Goal: Information Seeking & Learning: Learn about a topic

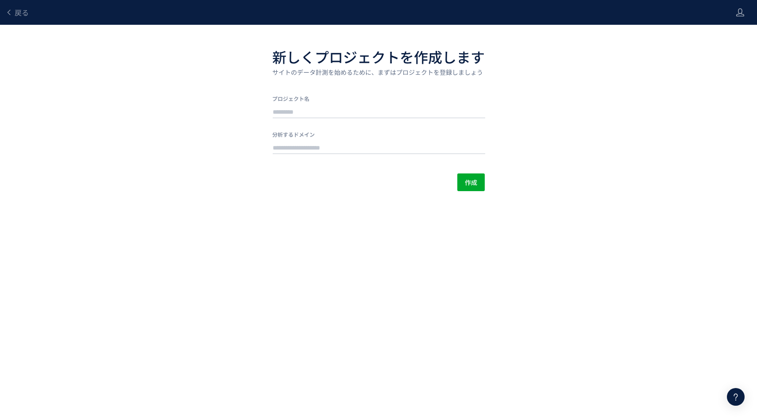
click at [345, 111] on input "text" at bounding box center [379, 112] width 213 height 12
click at [244, 195] on body "戻る 新しくプロジェクトを作成します サイトのデータ計測を始めるために、まずはプロジェクトを登録しましょう プロジェクト名 分析するドメイン 作成 製品更新が…" at bounding box center [378, 209] width 757 height 419
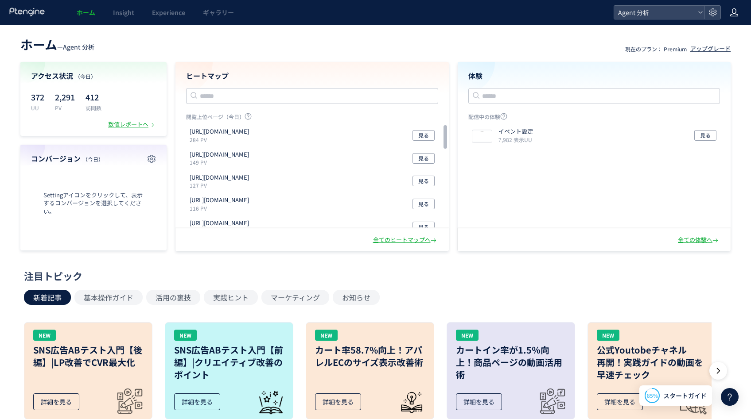
click at [734, 13] on use at bounding box center [734, 12] width 8 height 8
click at [719, 32] on span "アカウント設定" at bounding box center [711, 35] width 43 height 9
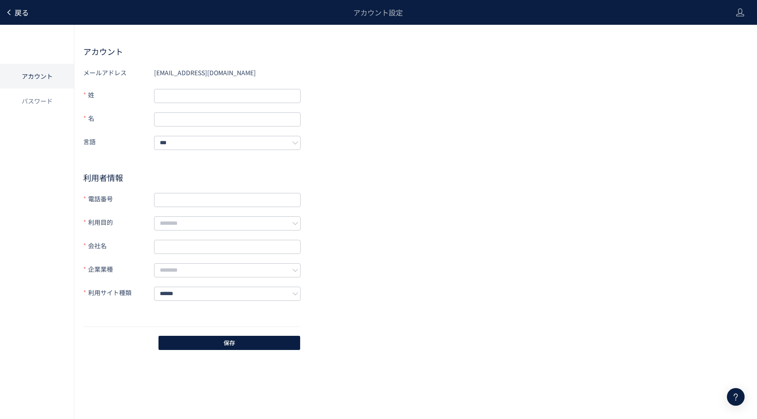
click at [19, 14] on span "戻る" at bounding box center [22, 12] width 14 height 11
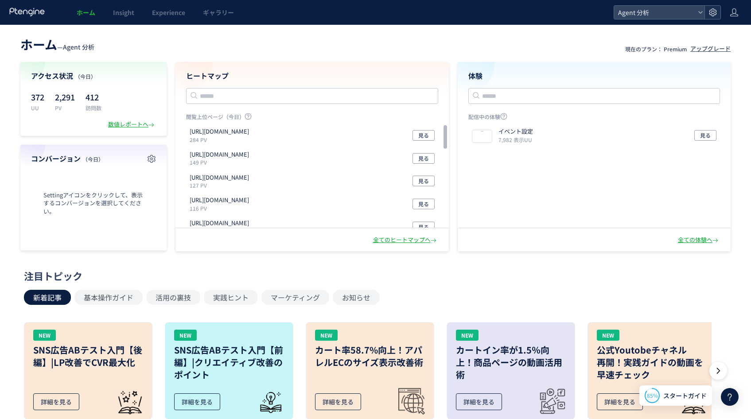
click at [714, 11] on icon at bounding box center [712, 12] width 9 height 9
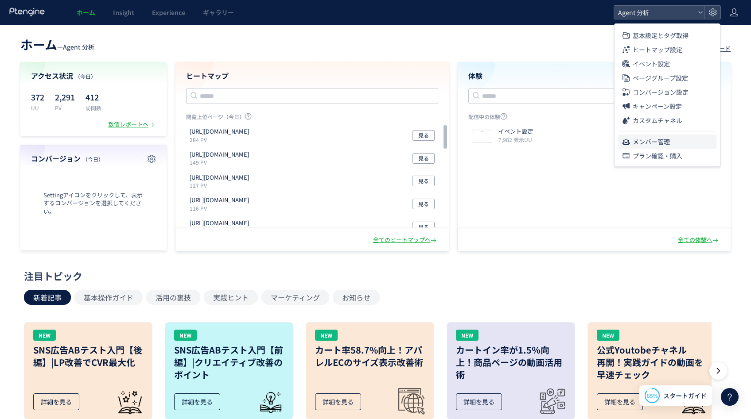
click at [649, 135] on span "メンバー管理" at bounding box center [651, 142] width 37 height 14
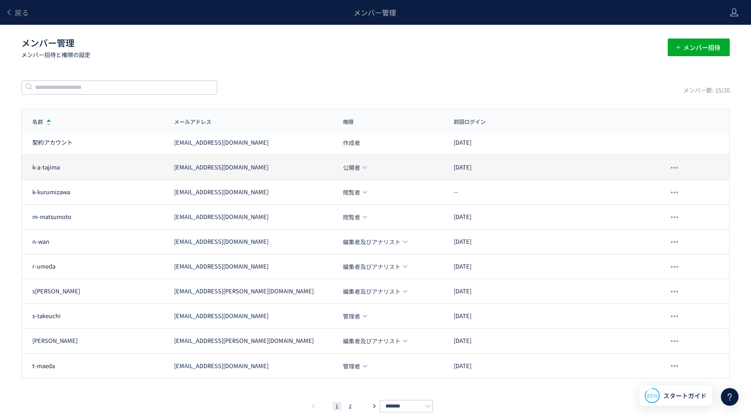
scroll to position [10, 0]
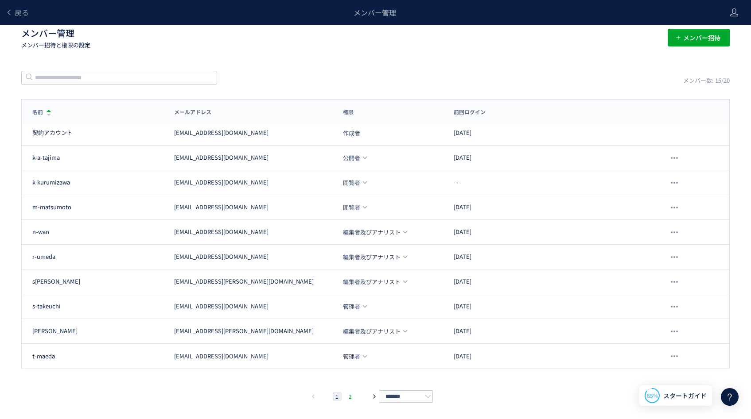
click at [353, 397] on li "2" at bounding box center [350, 396] width 9 height 9
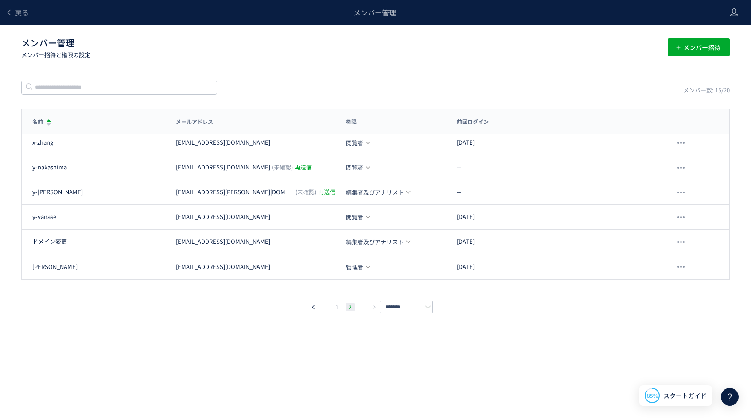
scroll to position [0, 0]
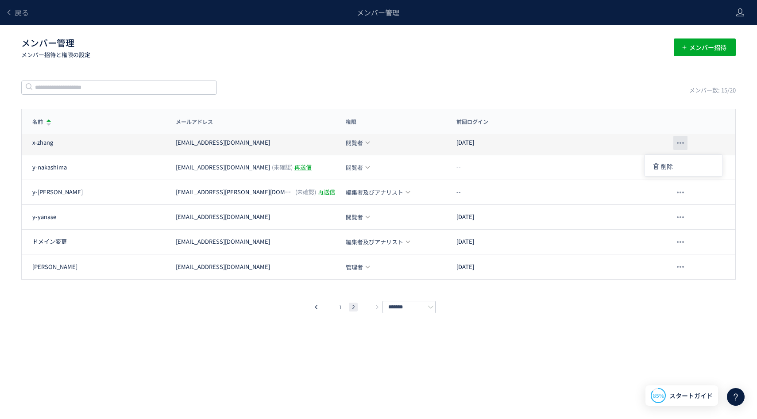
click at [679, 141] on div at bounding box center [681, 143] width 14 height 14
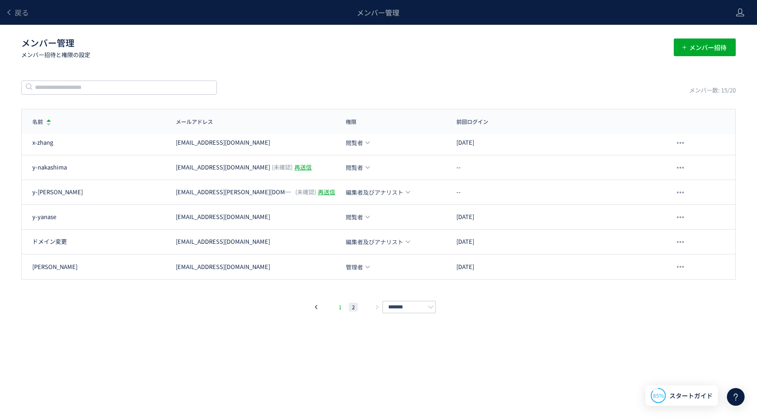
click at [341, 309] on li "1" at bounding box center [340, 307] width 9 height 9
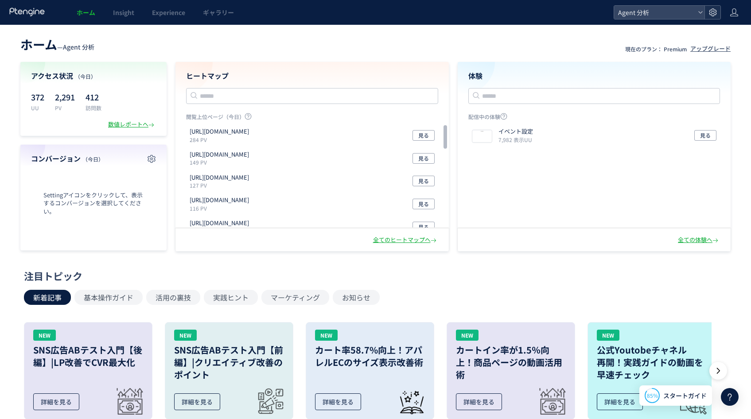
click at [713, 12] on use at bounding box center [713, 12] width 8 height 8
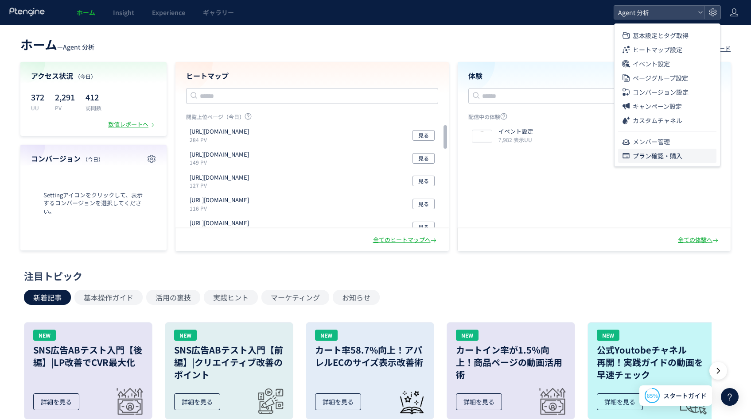
click at [652, 154] on span "プラン確認・購入" at bounding box center [658, 156] width 50 height 14
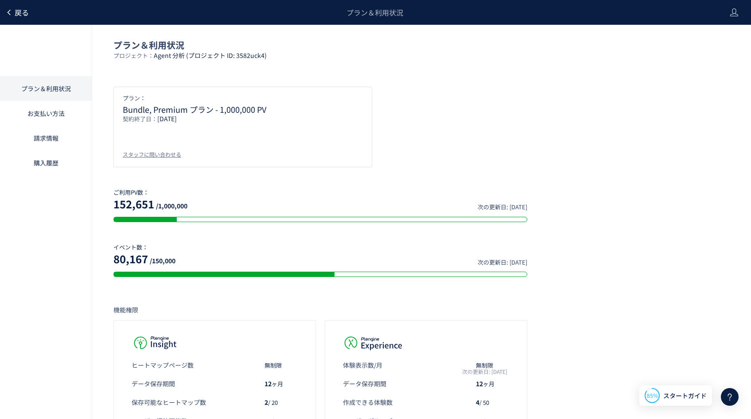
click at [13, 9] on link "戻る" at bounding box center [16, 13] width 23 height 10
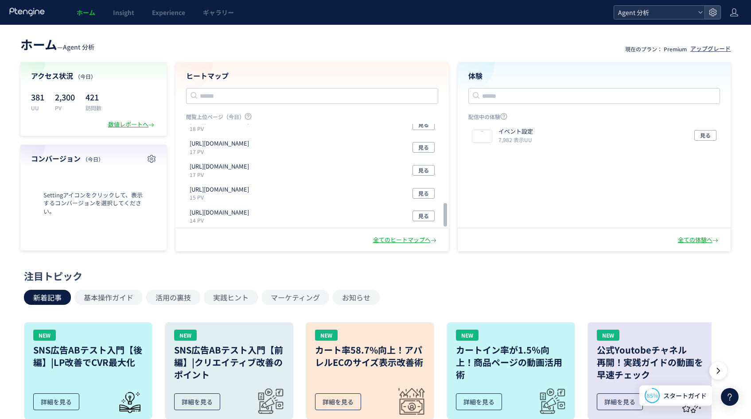
click at [688, 8] on span "Agent 分析" at bounding box center [654, 12] width 79 height 13
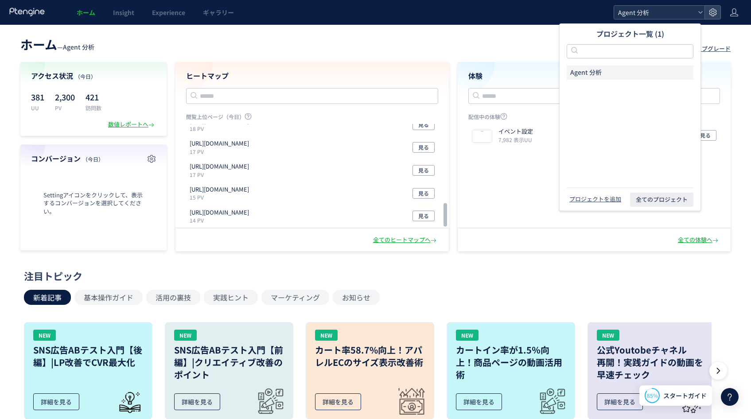
click at [688, 8] on span "Agent 分析" at bounding box center [654, 12] width 79 height 13
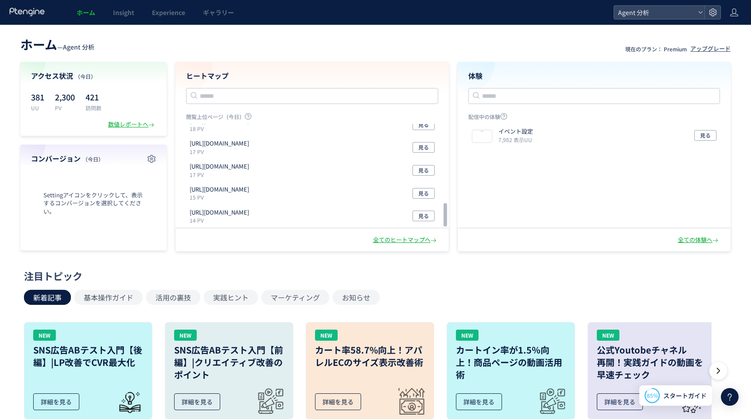
click at [694, 19] on header "ホーム Insight Experience ギャラリー Agent 分析" at bounding box center [375, 12] width 751 height 25
click at [584, 15] on div "ホーム Insight Experience ギャラリー" at bounding box center [307, 12] width 614 height 25
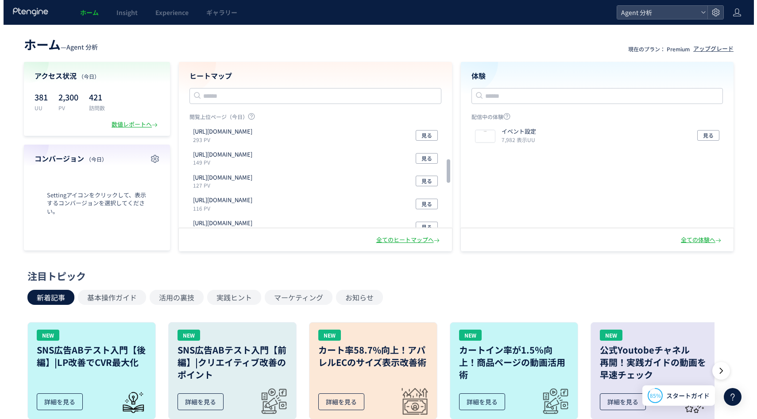
scroll to position [354, 0]
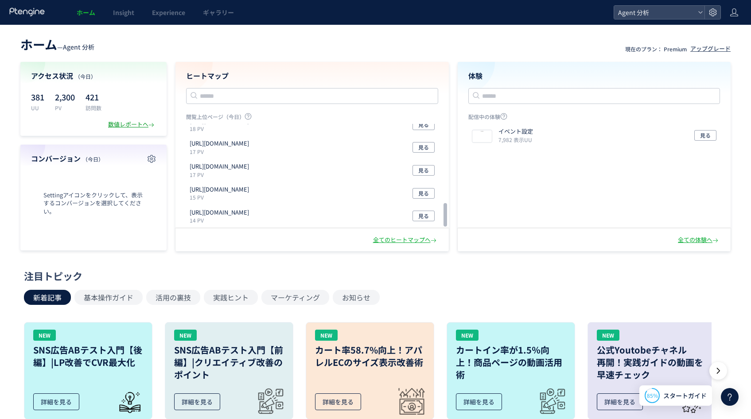
click at [136, 124] on div "数値レポートへ" at bounding box center [132, 124] width 48 height 8
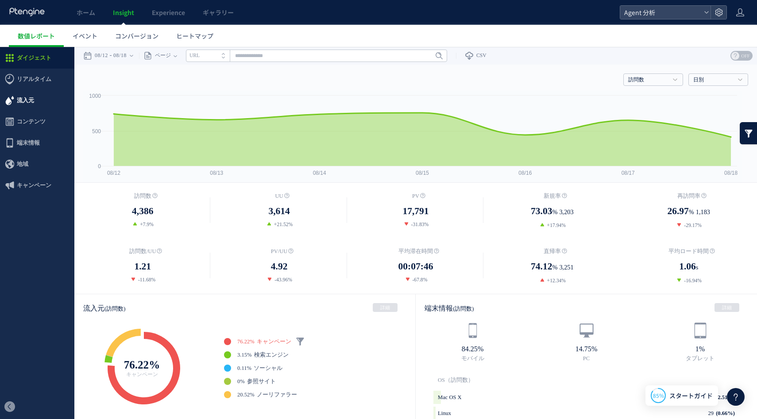
click at [37, 104] on span "流入元" at bounding box center [37, 100] width 74 height 21
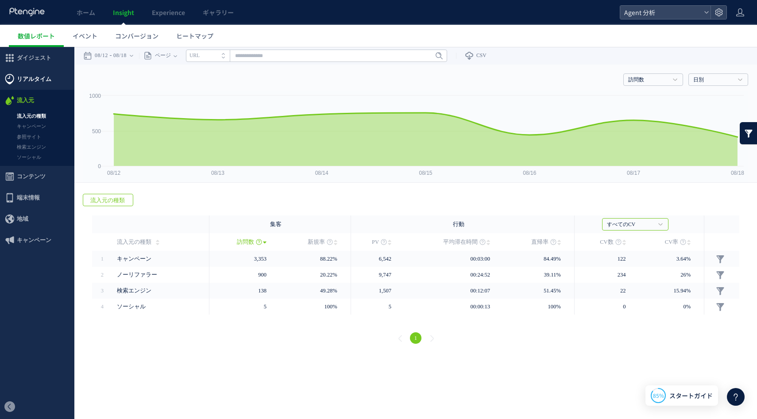
click at [48, 81] on span "リアルタイム" at bounding box center [34, 79] width 35 height 21
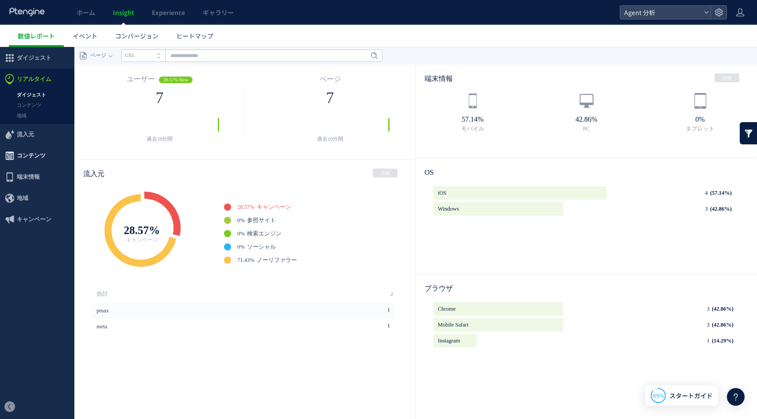
click at [50, 162] on span "コンテンツ" at bounding box center [37, 155] width 74 height 21
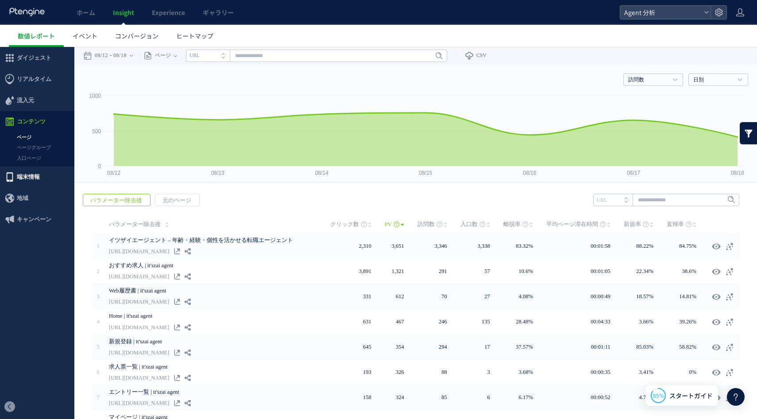
click at [43, 180] on span "端末情報" at bounding box center [37, 177] width 74 height 21
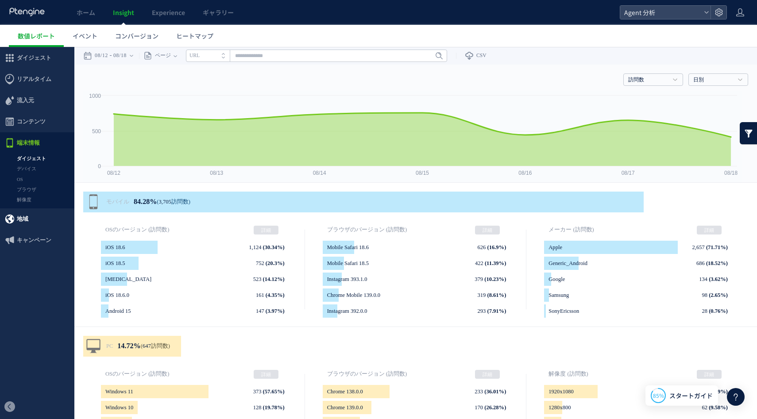
click at [55, 221] on span "地域" at bounding box center [37, 219] width 74 height 21
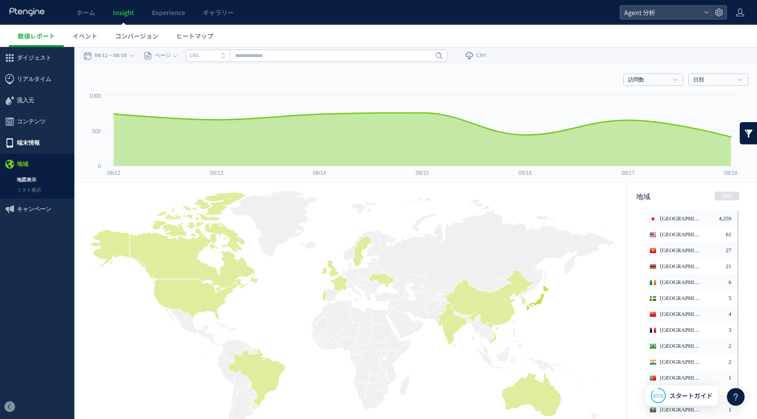
click at [30, 145] on span "端末情報" at bounding box center [28, 142] width 23 height 21
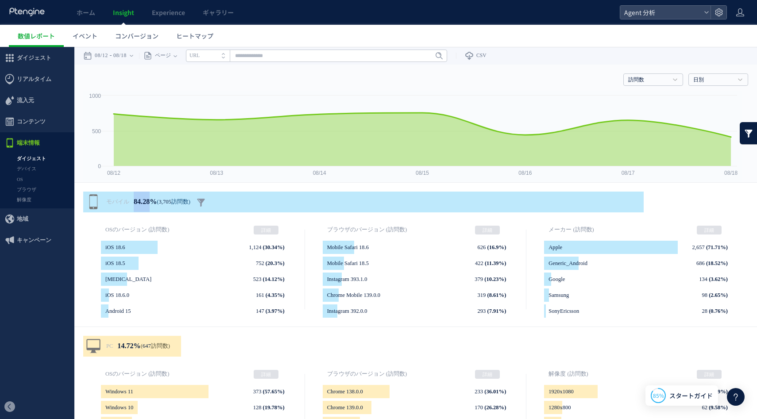
drag, startPoint x: 133, startPoint y: 201, endPoint x: 157, endPoint y: 199, distance: 24.0
click at [157, 199] on em "84.28%" at bounding box center [145, 202] width 23 height 20
click at [134, 202] on em "84.28%" at bounding box center [145, 202] width 23 height 20
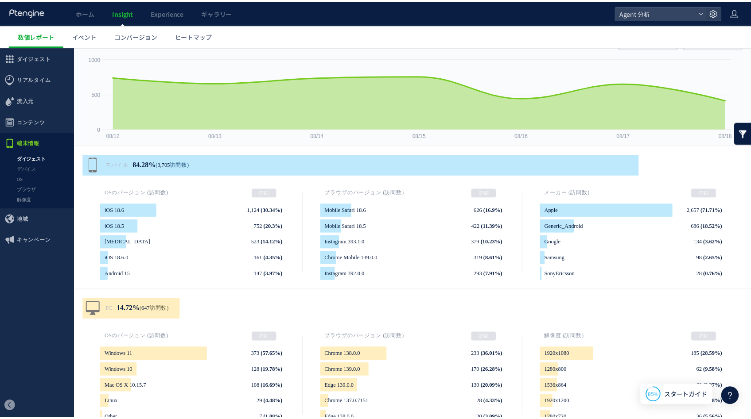
scroll to position [38, 0]
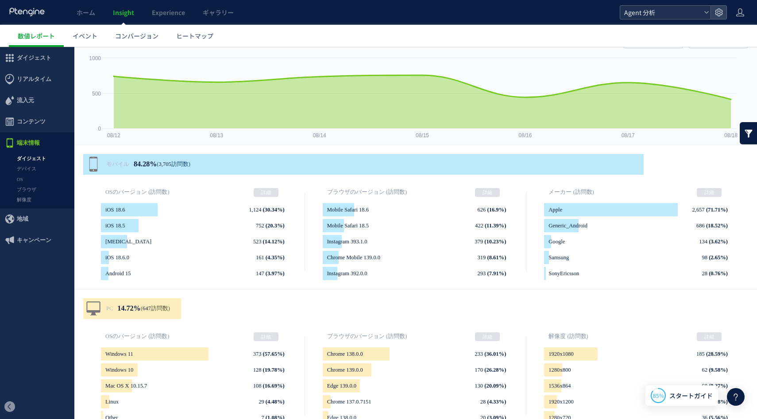
click at [703, 12] on div "Agent 分析" at bounding box center [666, 12] width 90 height 13
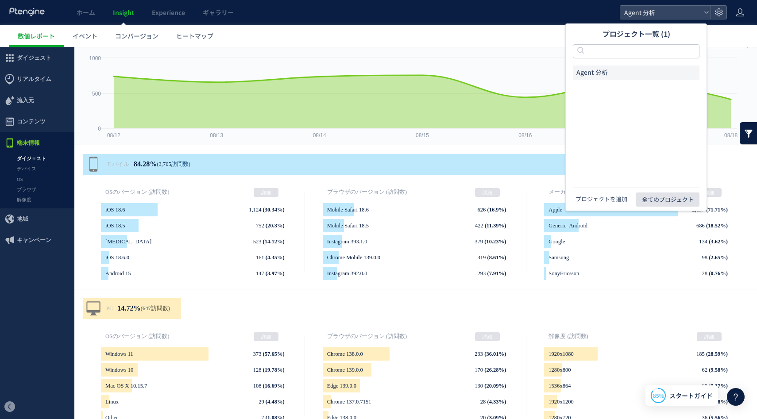
click at [656, 194] on span "全てのプロジェクト" at bounding box center [668, 200] width 52 height 14
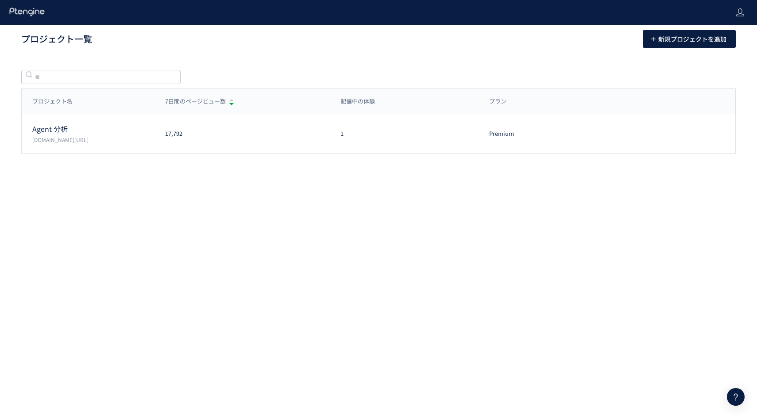
click at [746, 10] on header at bounding box center [378, 12] width 757 height 25
click at [741, 10] on icon at bounding box center [740, 12] width 9 height 9
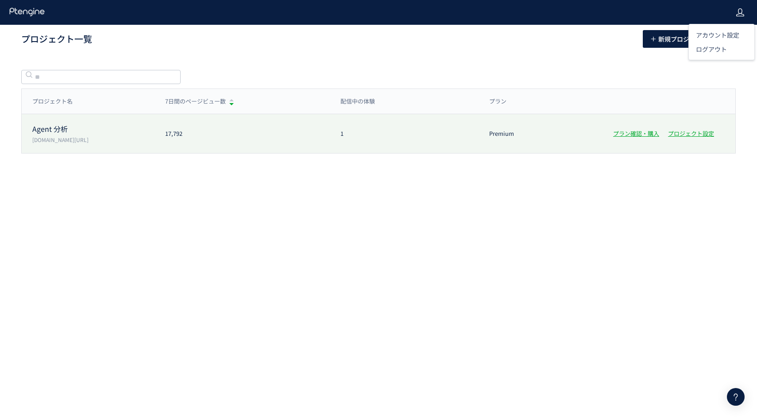
click at [638, 145] on div "Agent 分析 [DOMAIN_NAME][URL] 17,792 1 Premium プラン確認・購入 プロジェクト設定" at bounding box center [379, 133] width 714 height 39
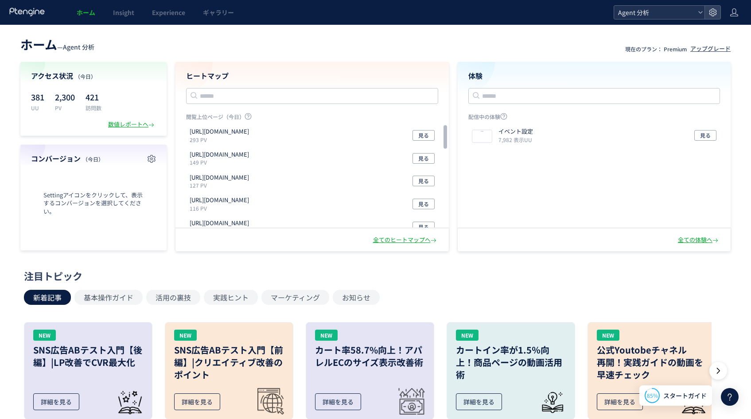
click at [698, 10] on icon at bounding box center [700, 12] width 5 height 5
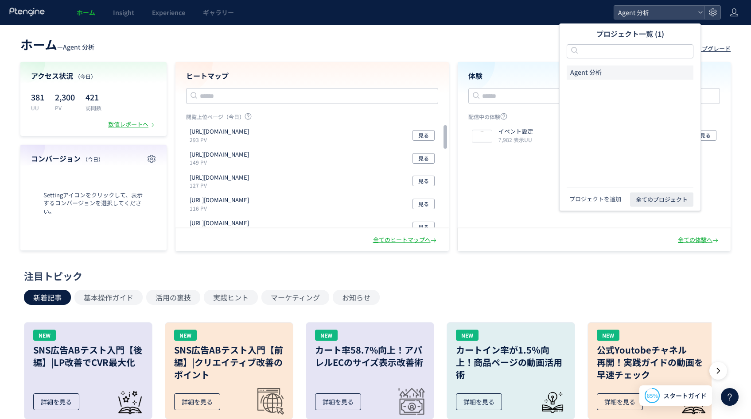
click at [524, 8] on div "ホーム Insight Experience ギャラリー" at bounding box center [307, 12] width 614 height 25
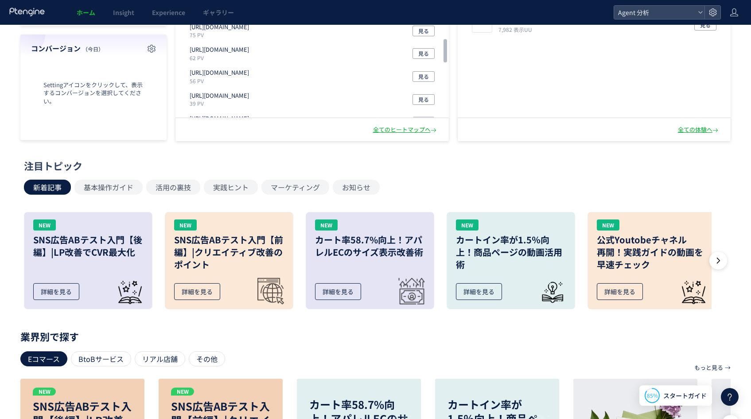
scroll to position [136, 0]
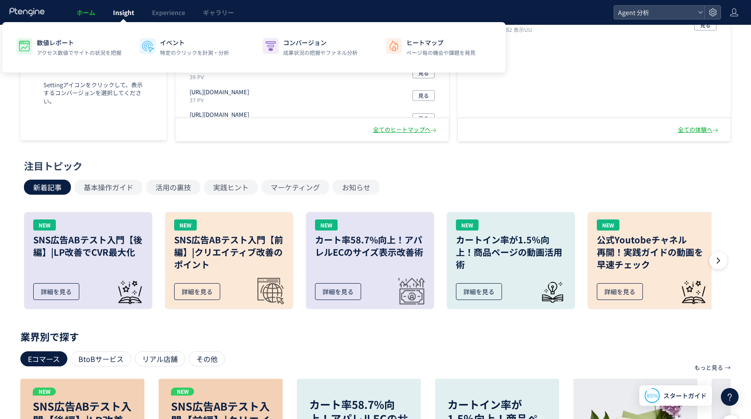
click at [117, 12] on span "Insight" at bounding box center [123, 12] width 21 height 9
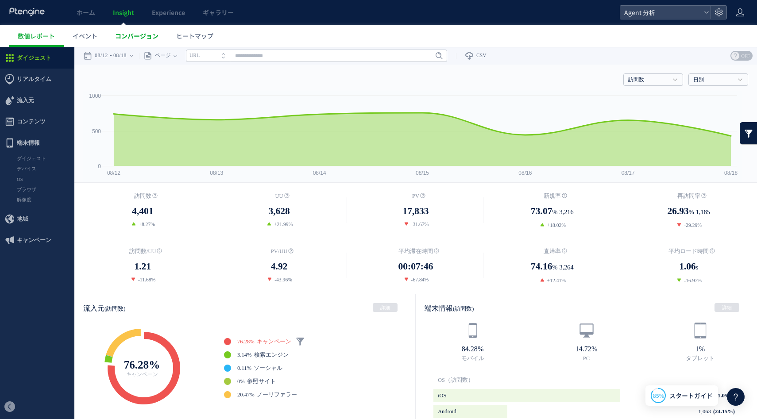
click at [135, 37] on span "コンバージョン" at bounding box center [136, 35] width 43 height 9
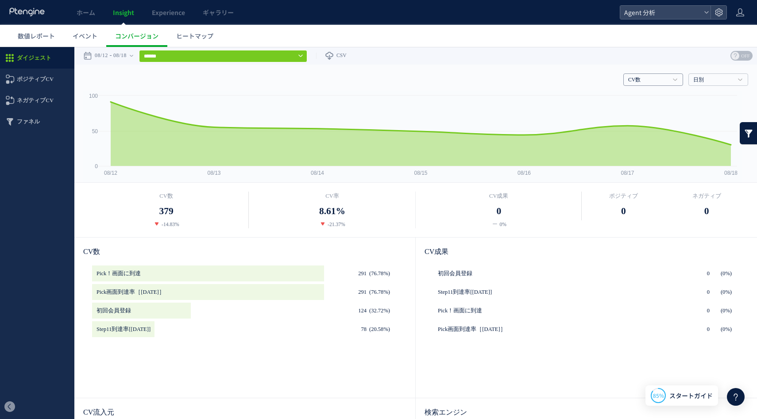
click at [651, 76] on link "CV数" at bounding box center [649, 80] width 40 height 8
click at [699, 73] on div "CV数 CV数 CV率 CV成果 日別 日別 週別 月別" at bounding box center [415, 78] width 665 height 27
click at [699, 81] on link "日別" at bounding box center [714, 80] width 40 height 8
click at [659, 47] on div at bounding box center [378, 233] width 757 height 373
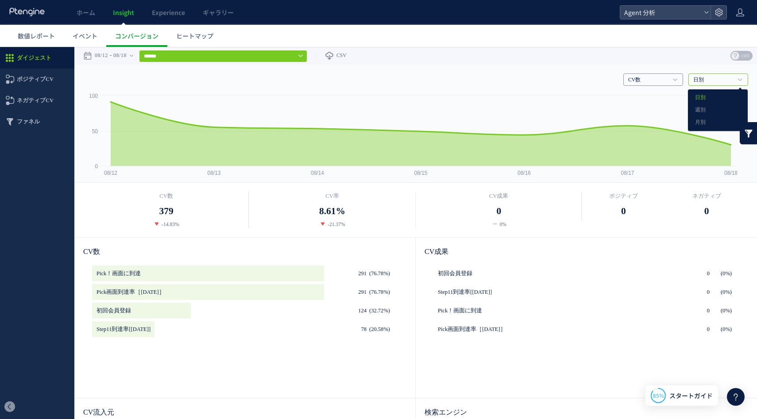
click at [665, 84] on h4 "CV数" at bounding box center [654, 80] width 60 height 12
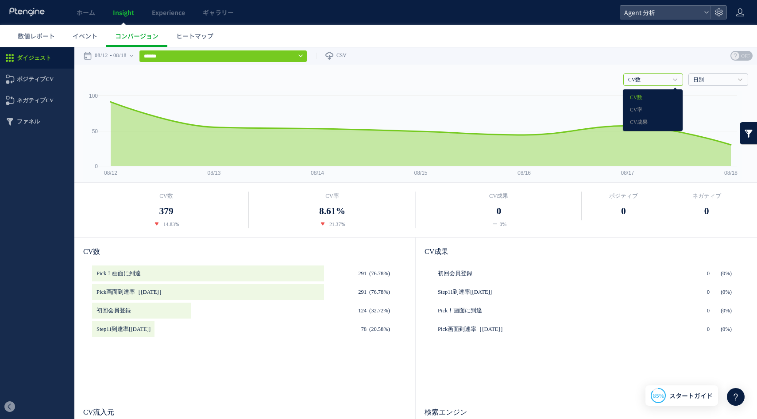
click at [655, 61] on div "戻る デフォルト設定では本日のデータを表示しています。 カレンダーでご覧になりたい期間を指定することができます。 08/12 08/18 [DATE] [DA…" at bounding box center [415, 56] width 683 height 18
click at [303, 58] on icon at bounding box center [301, 55] width 4 height 7
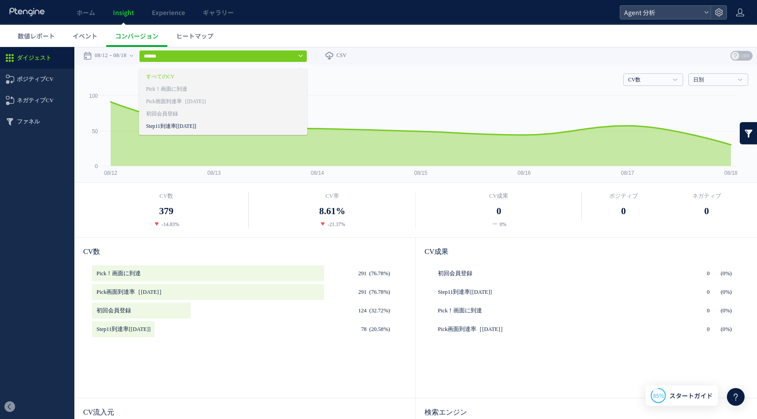
click at [258, 125] on link "Step11到達率[[DATE]]" at bounding box center [210, 127] width 128 height 12
type input "**********"
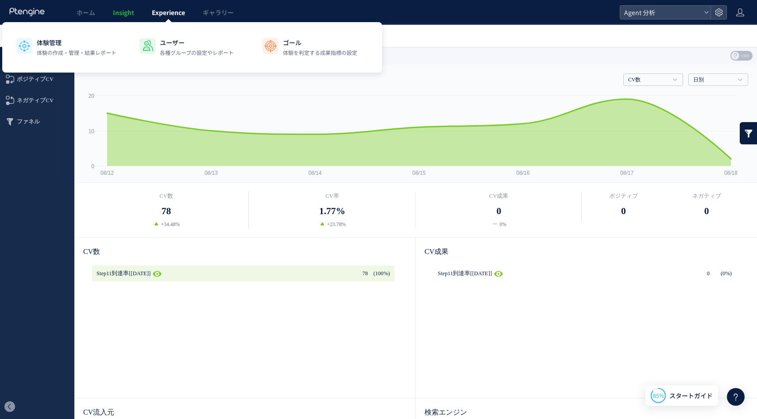
click at [170, 8] on span "Experience" at bounding box center [168, 12] width 33 height 9
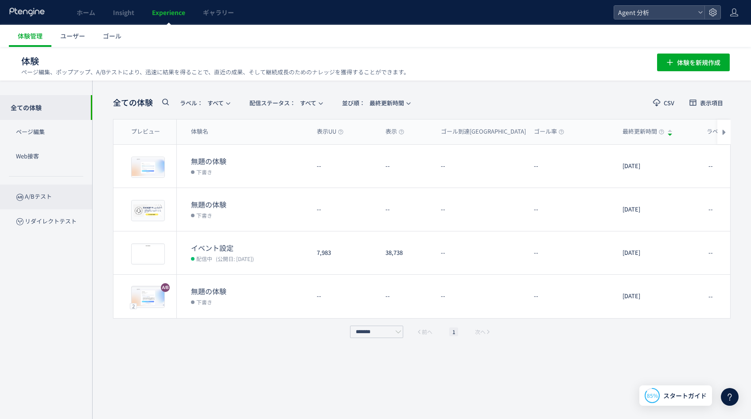
click at [65, 191] on p "A/Bテスト" at bounding box center [46, 197] width 92 height 24
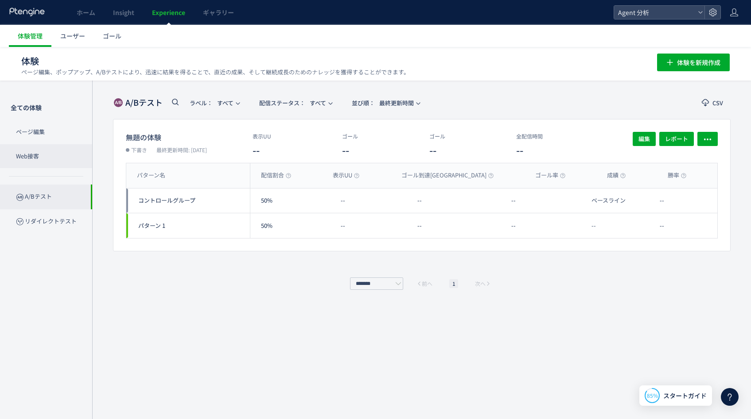
click at [46, 154] on p "Web接客" at bounding box center [46, 156] width 92 height 24
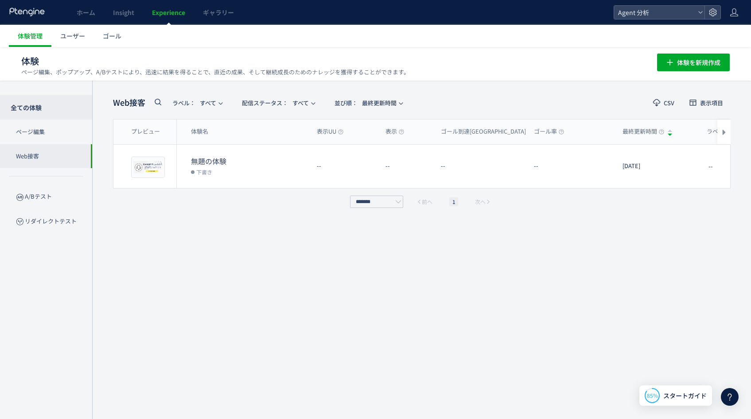
click at [45, 107] on p "全ての体験" at bounding box center [46, 107] width 92 height 25
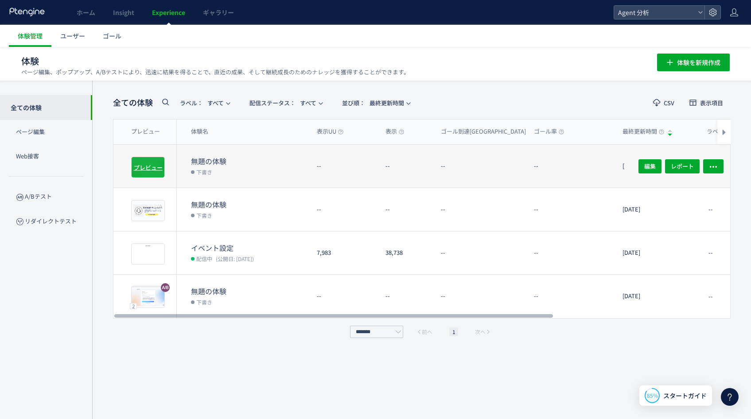
click at [147, 163] on span "プレビュー" at bounding box center [148, 167] width 29 height 8
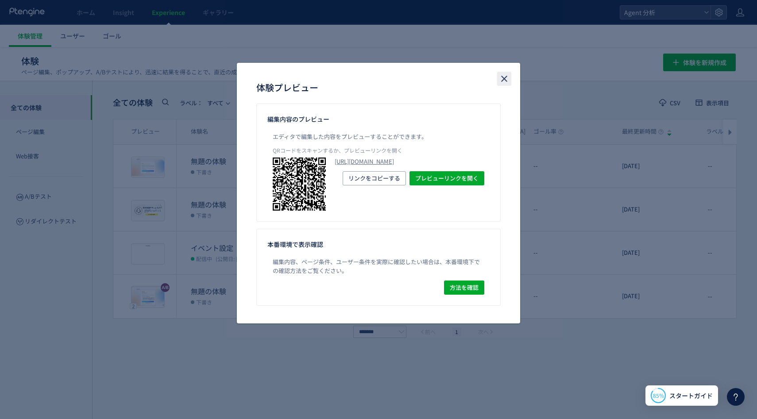
click at [501, 81] on icon "close" at bounding box center [504, 79] width 11 height 11
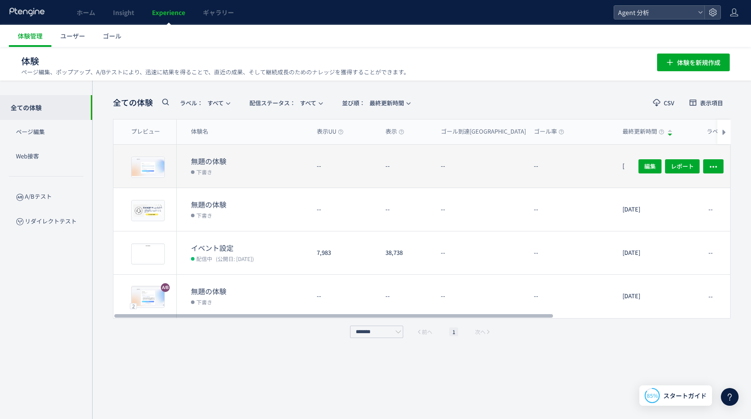
click at [238, 161] on dt "無題の体験" at bounding box center [250, 161] width 119 height 10
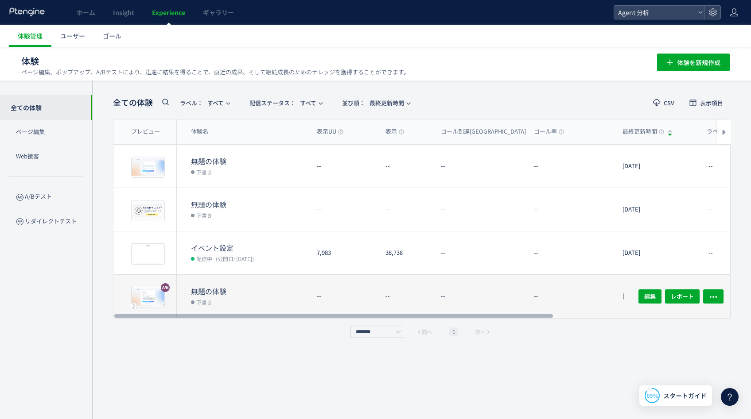
click at [271, 288] on dt "無題の体験" at bounding box center [250, 292] width 119 height 10
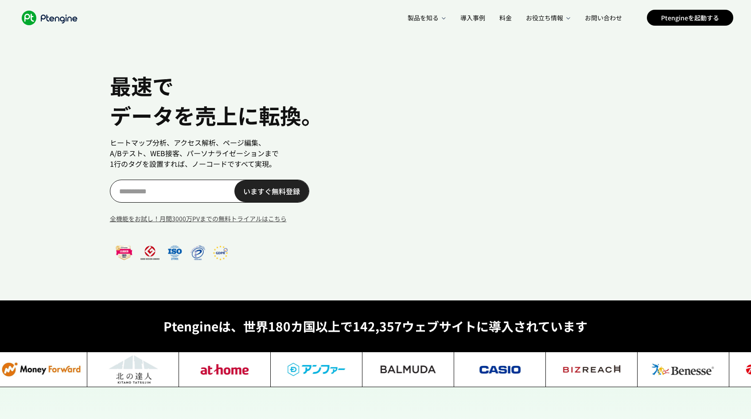
scroll to position [0, 6]
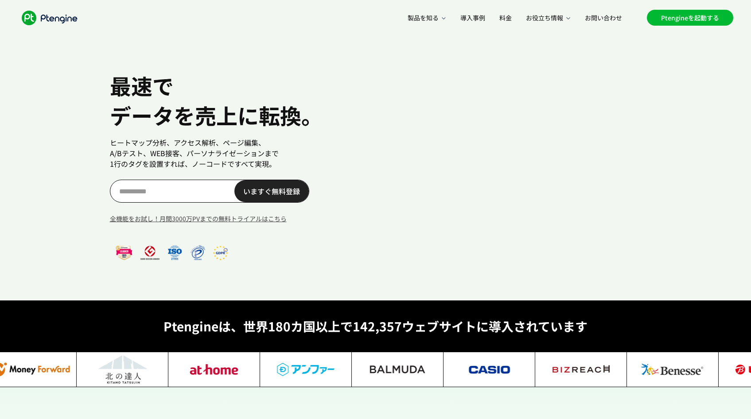
click at [688, 16] on link "Ptengineを起動する" at bounding box center [690, 18] width 86 height 16
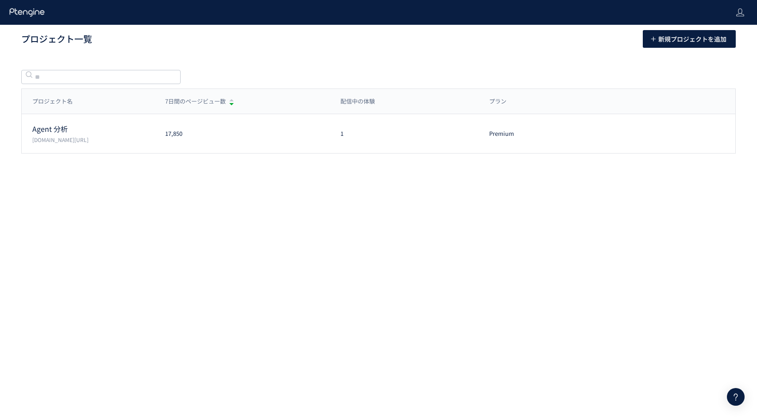
click at [32, 16] on icon at bounding box center [27, 12] width 37 height 9
click at [33, 10] on icon at bounding box center [27, 12] width 37 height 9
click at [736, 14] on icon at bounding box center [740, 12] width 9 height 9
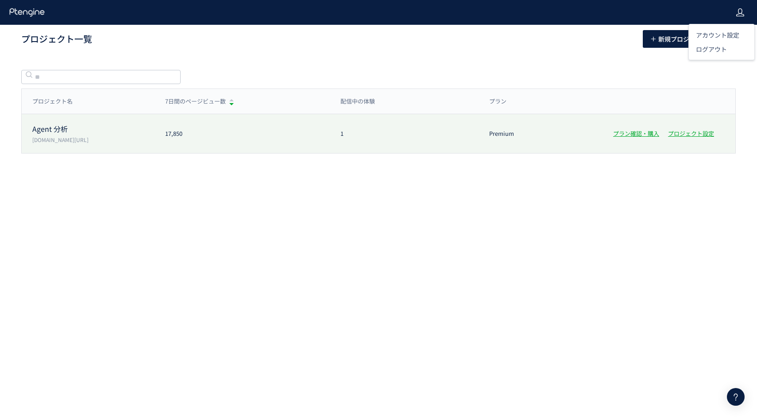
click at [102, 122] on div "Agent 分析 clients.itszai.jp/agent 17,850 1 Premium プラン確認・購入 プロジェクト設定" at bounding box center [379, 133] width 714 height 39
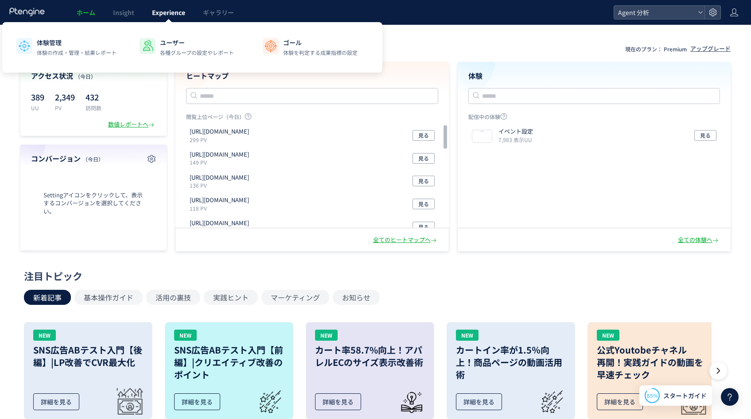
click at [168, 12] on span "Experience" at bounding box center [168, 12] width 33 height 9
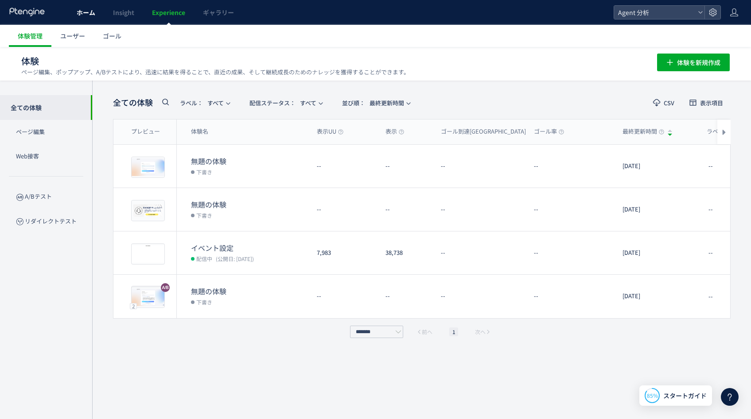
click at [86, 15] on span "ホーム" at bounding box center [86, 12] width 19 height 9
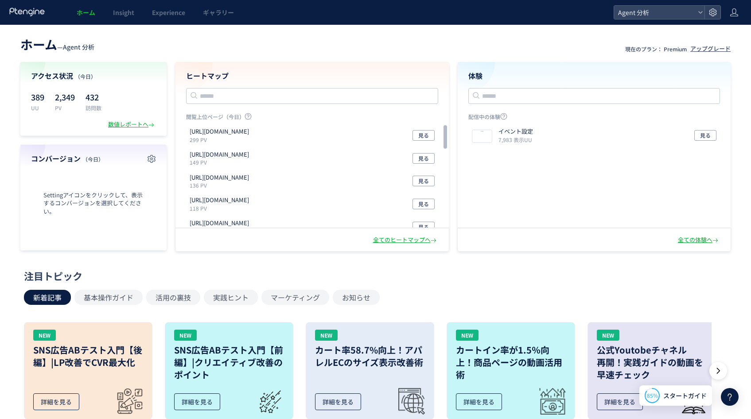
click at [416, 12] on div "ホーム Insight Experience ギャラリー" at bounding box center [307, 12] width 614 height 25
